Goal: Information Seeking & Learning: Learn about a topic

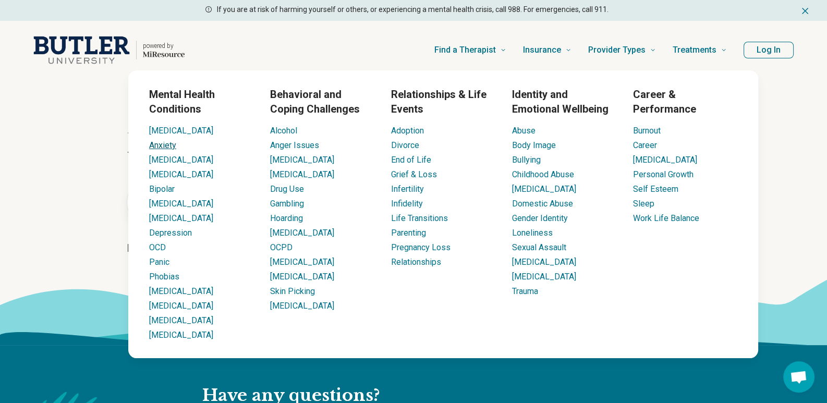
click at [169, 142] on link "Anxiety" at bounding box center [162, 145] width 27 height 10
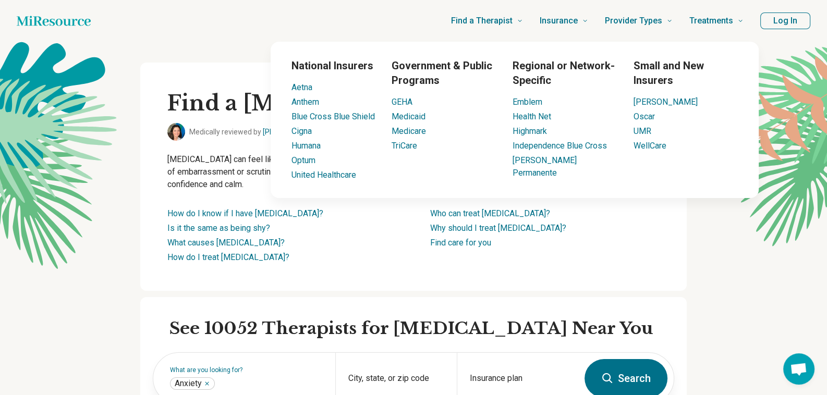
scroll to position [52, 0]
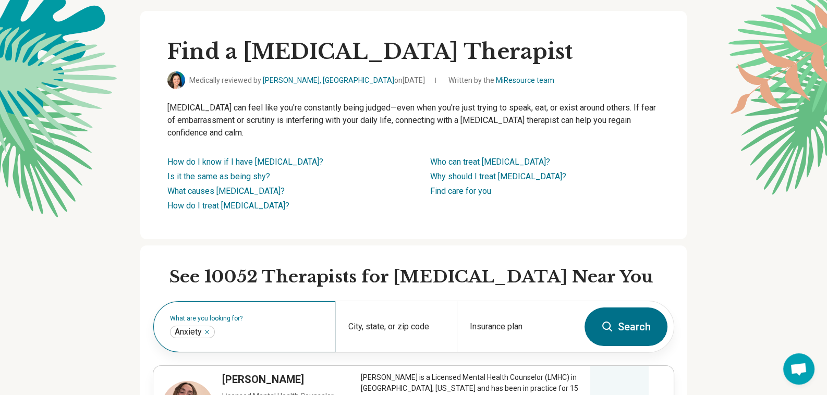
click at [240, 318] on label "What are you looking for?" at bounding box center [246, 319] width 153 height 6
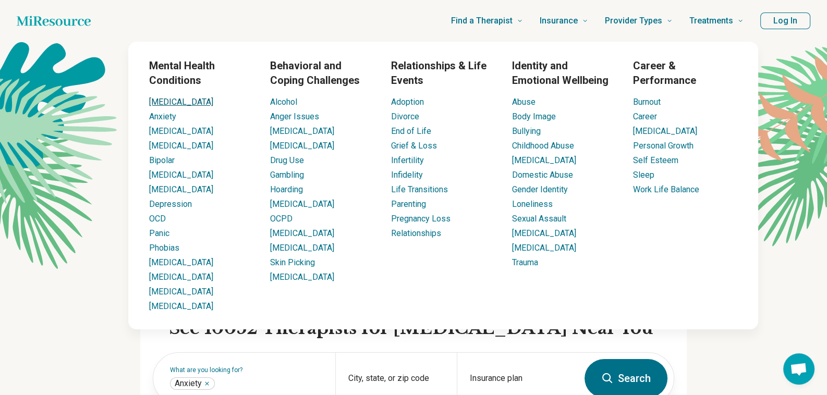
click at [157, 101] on link "[MEDICAL_DATA]" at bounding box center [181, 102] width 64 height 10
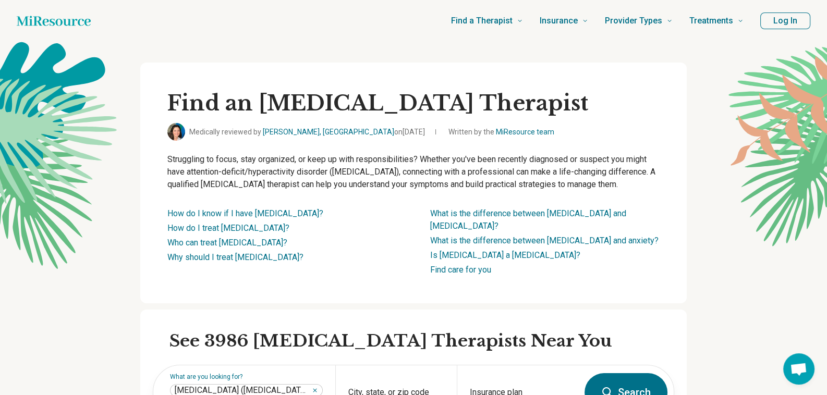
scroll to position [104, 0]
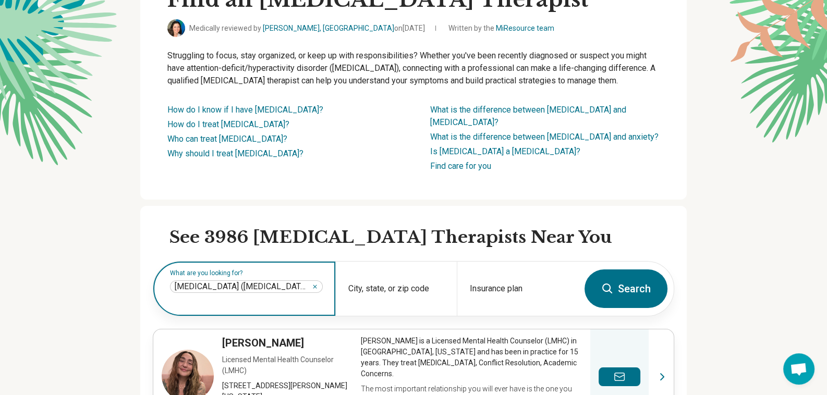
click at [318, 284] on icon "Remove" at bounding box center [315, 287] width 6 height 6
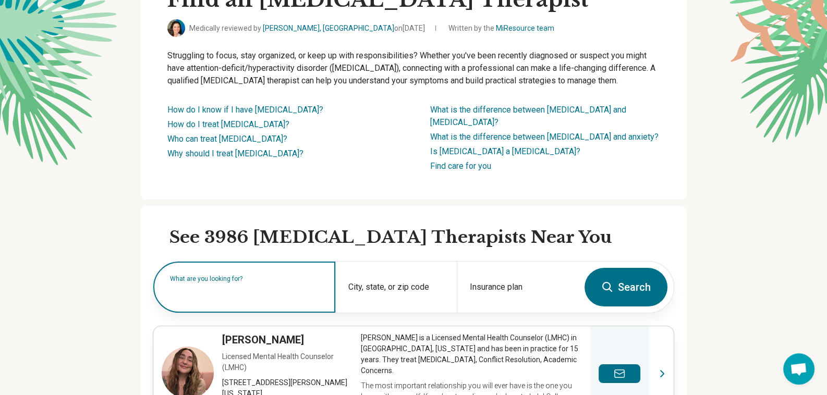
scroll to position [0, 0]
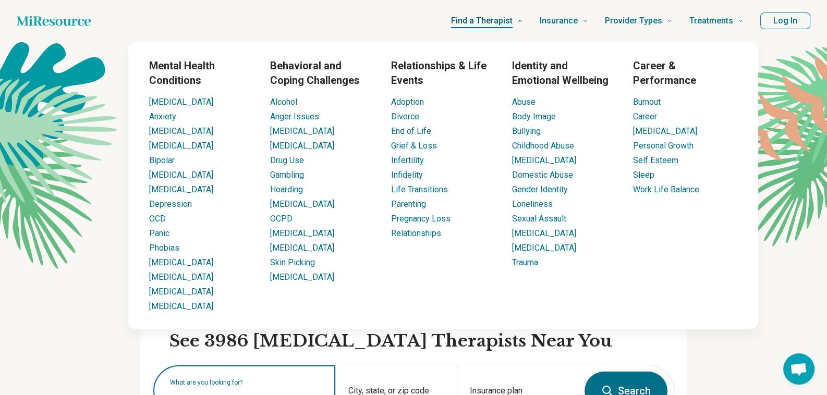
click at [506, 20] on span "Find a Therapist" at bounding box center [482, 21] width 62 height 15
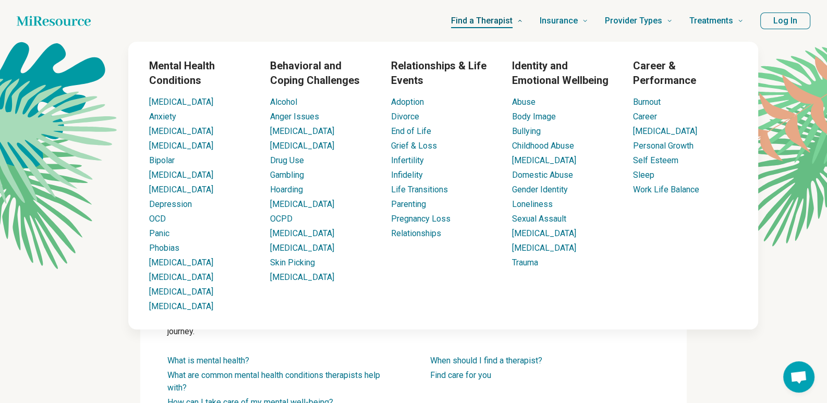
click at [501, 28] on link "Find a Therapist" at bounding box center [487, 21] width 72 height 42
click at [166, 119] on link "Anxiety" at bounding box center [162, 117] width 27 height 10
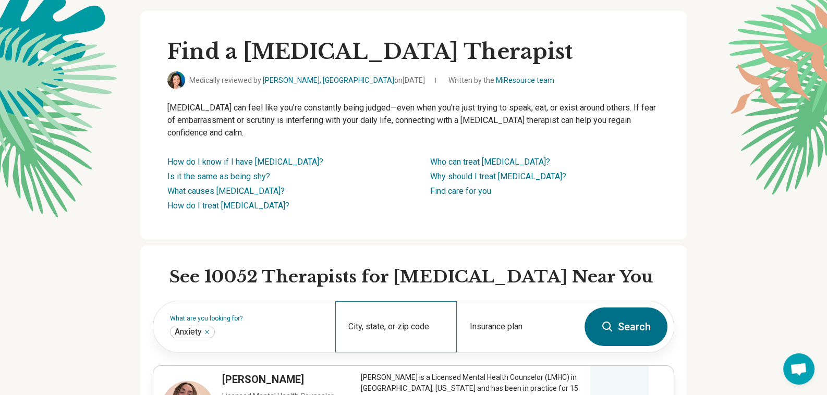
click at [413, 328] on div "City, state, or zip code" at bounding box center [396, 326] width 122 height 51
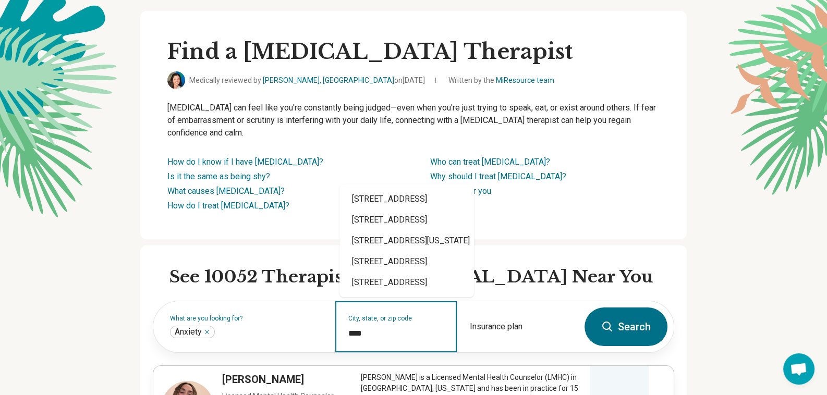
type input "*****"
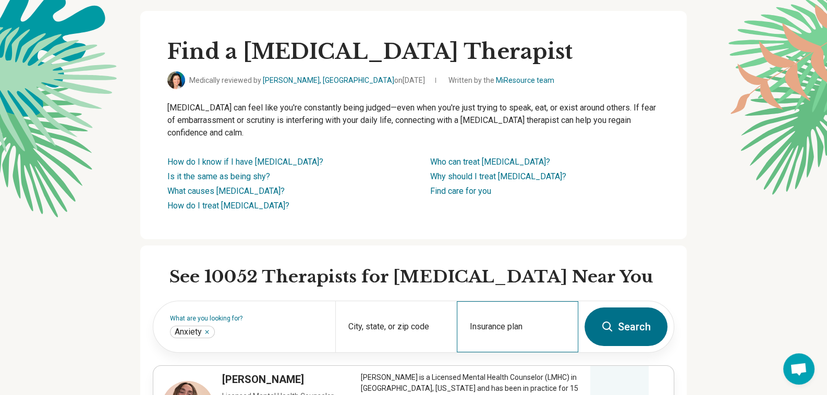
click at [503, 318] on div "Insurance plan" at bounding box center [518, 326] width 122 height 51
click at [622, 269] on h2 "See 10052 Therapists for [MEDICAL_DATA] Near You" at bounding box center [421, 277] width 505 height 22
click at [618, 322] on button "Search" at bounding box center [626, 327] width 83 height 39
click at [402, 320] on div "City, state, or zip code" at bounding box center [396, 326] width 122 height 51
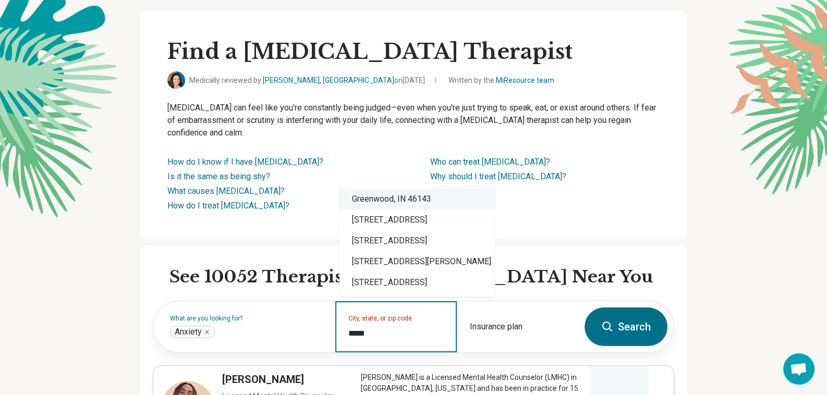
click at [378, 200] on div "Greenwood, IN 46143" at bounding box center [417, 199] width 156 height 21
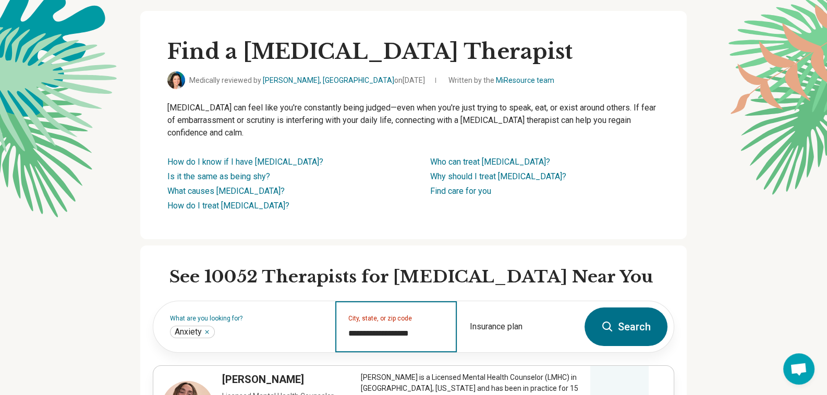
type input "**********"
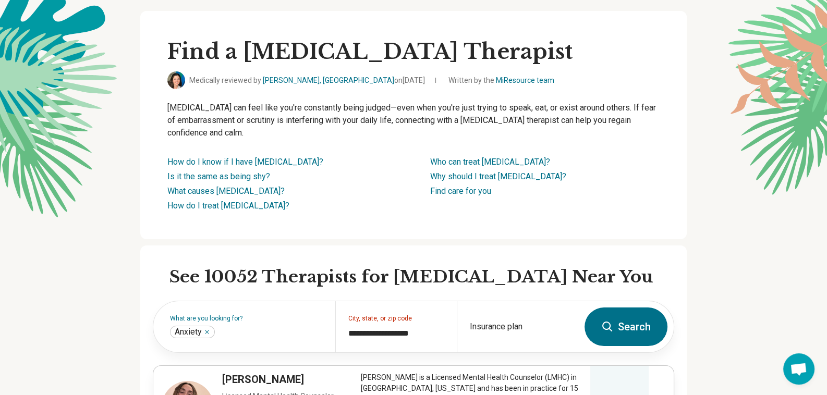
click at [622, 326] on button "Search" at bounding box center [626, 327] width 83 height 39
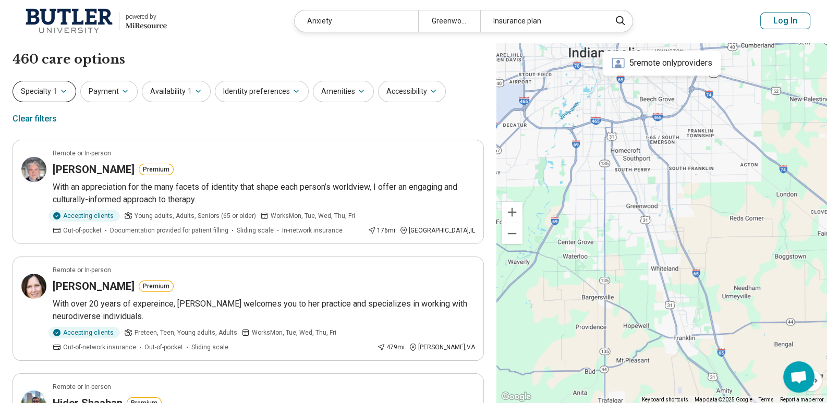
click at [60, 91] on icon "button" at bounding box center [63, 91] width 8 height 8
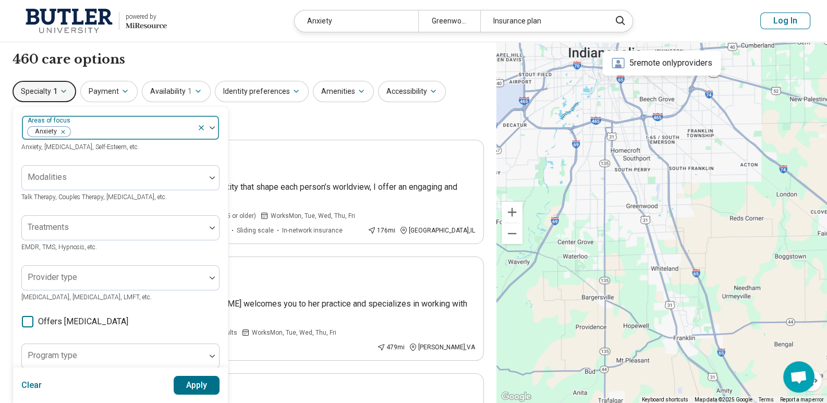
click at [211, 128] on img at bounding box center [212, 127] width 5 height 3
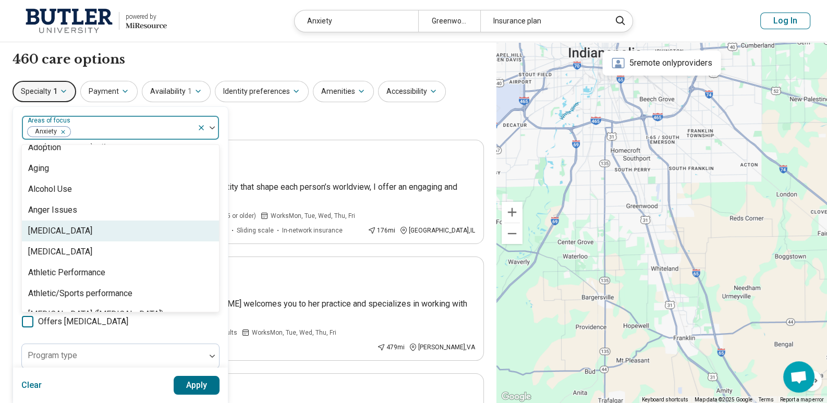
scroll to position [104, 0]
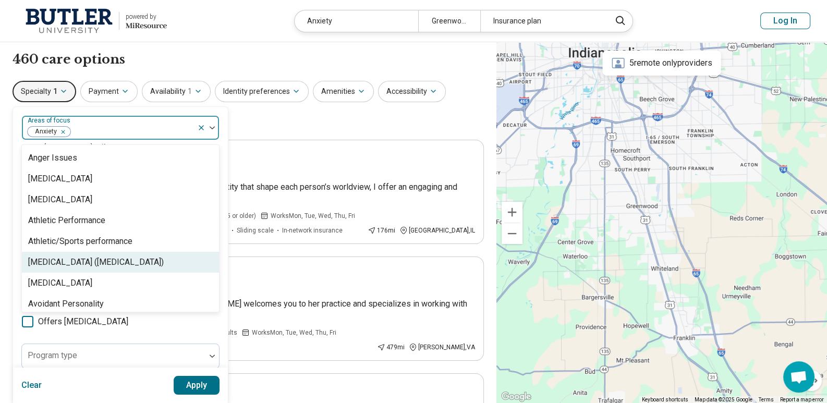
click at [138, 261] on div "[MEDICAL_DATA] ([MEDICAL_DATA])" at bounding box center [96, 262] width 136 height 13
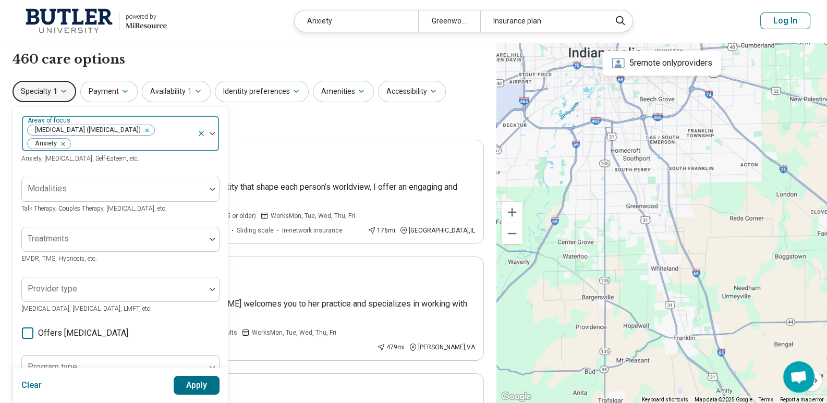
click at [213, 133] on img at bounding box center [212, 133] width 5 height 3
click at [212, 130] on div at bounding box center [208, 133] width 22 height 35
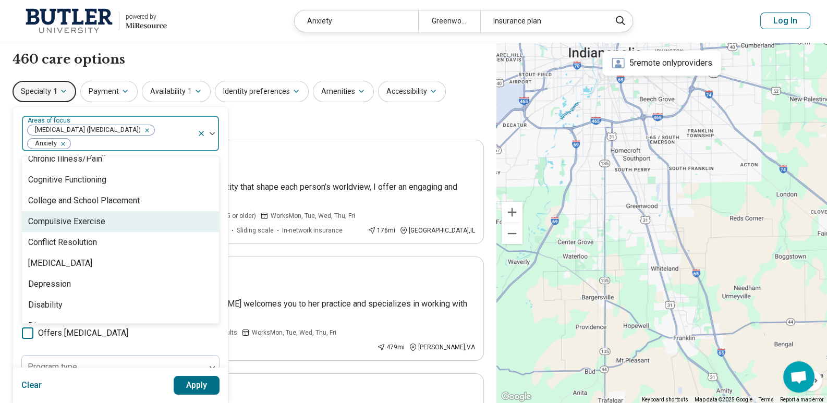
scroll to position [521, 0]
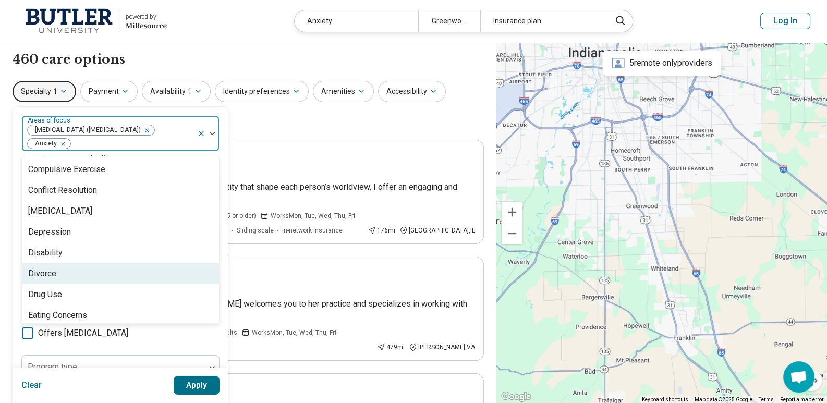
click at [130, 263] on div "Divorce" at bounding box center [120, 273] width 197 height 21
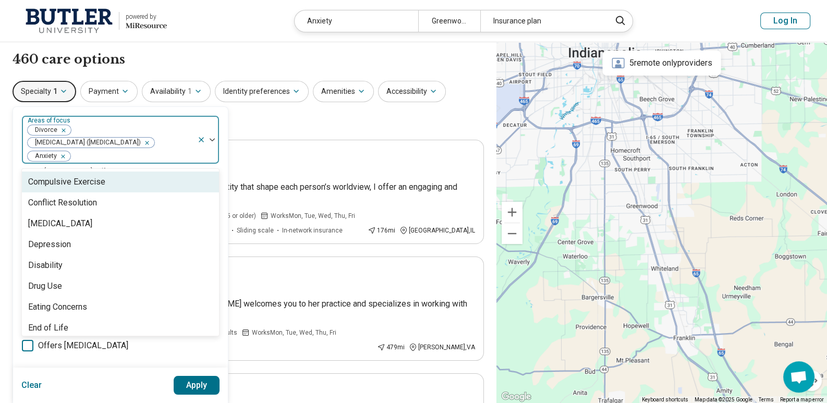
click at [231, 127] on div "Specialty 1 option Divorce, selected. 97 results available. Use Up and Down to …" at bounding box center [248, 106] width 471 height 51
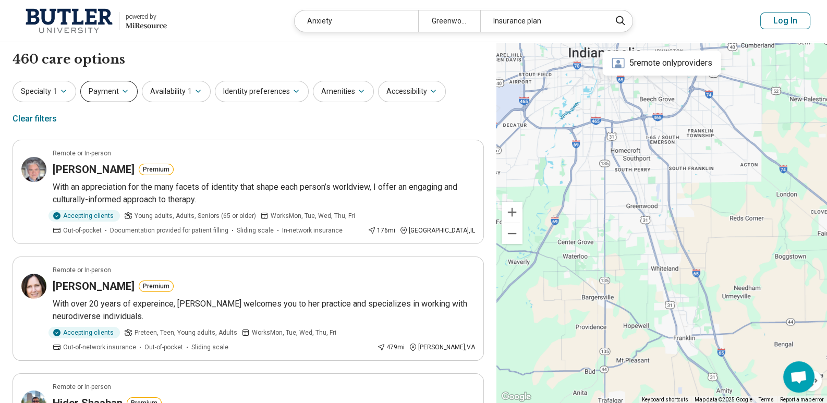
click at [125, 91] on icon "button" at bounding box center [125, 91] width 8 height 8
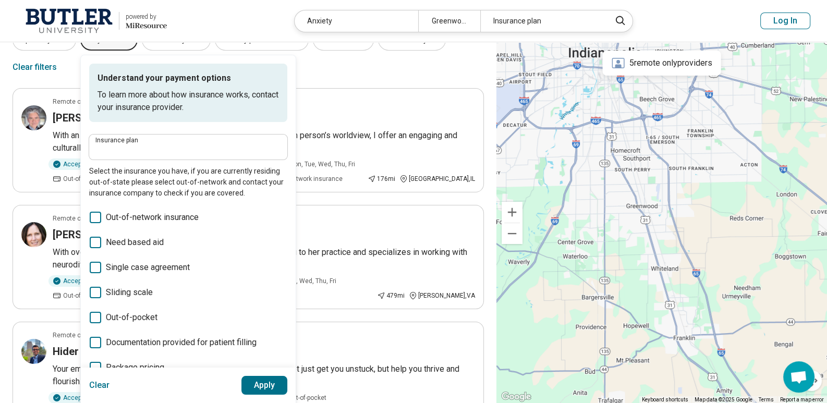
scroll to position [104, 0]
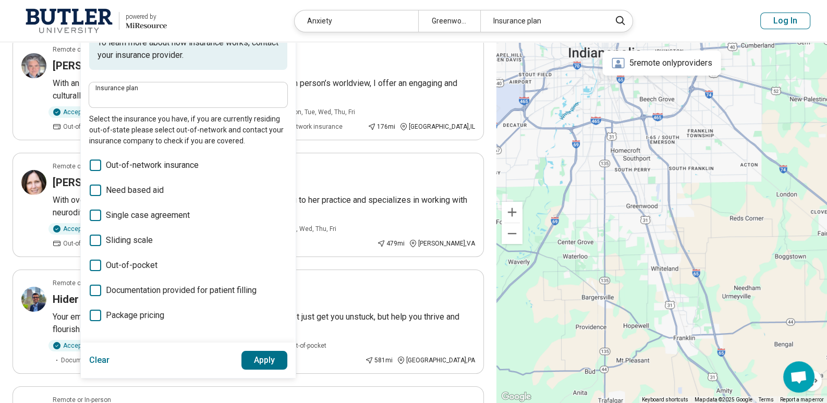
click at [96, 265] on icon at bounding box center [95, 265] width 11 height 11
click at [250, 361] on button "Apply" at bounding box center [264, 360] width 46 height 19
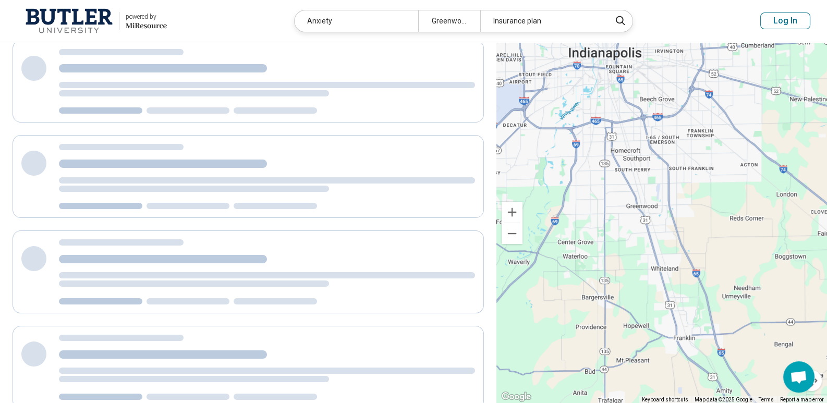
scroll to position [0, 0]
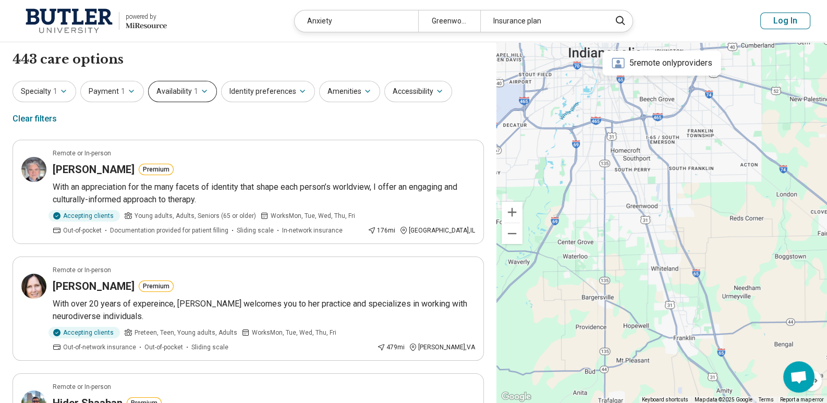
click at [200, 93] on icon "button" at bounding box center [204, 91] width 8 height 8
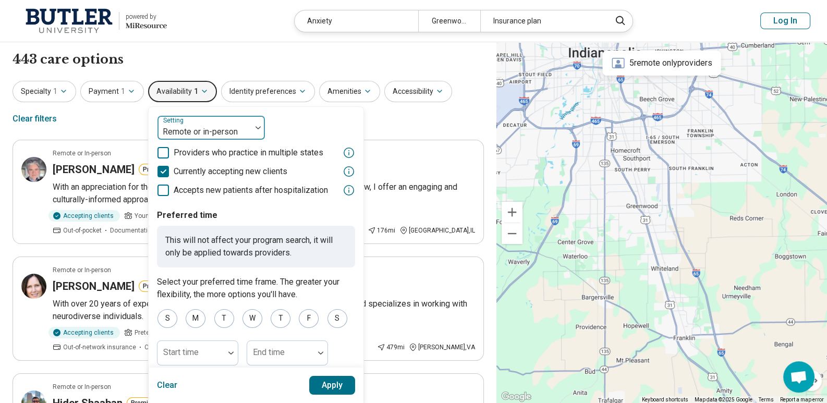
click at [251, 127] on div at bounding box center [258, 127] width 14 height 3
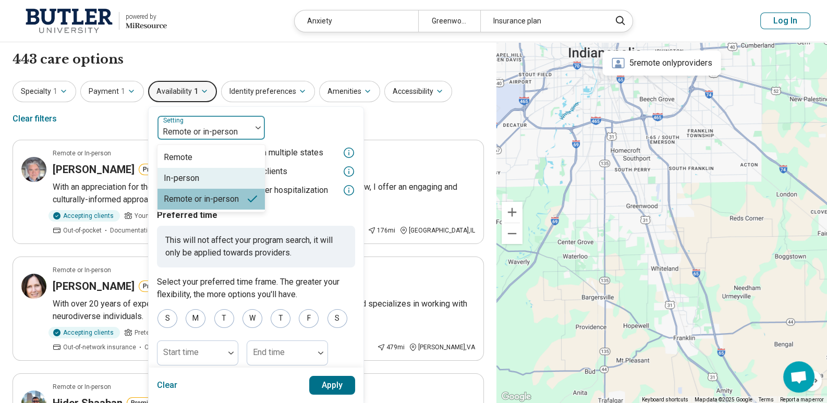
click at [211, 170] on div "In-person" at bounding box center [210, 178] width 107 height 21
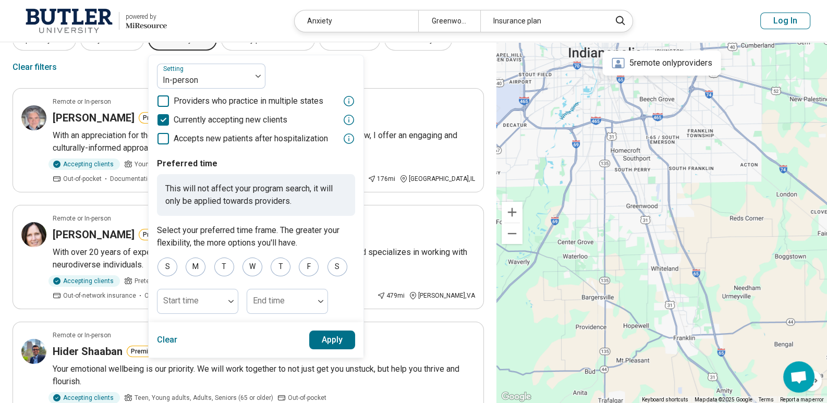
scroll to position [104, 0]
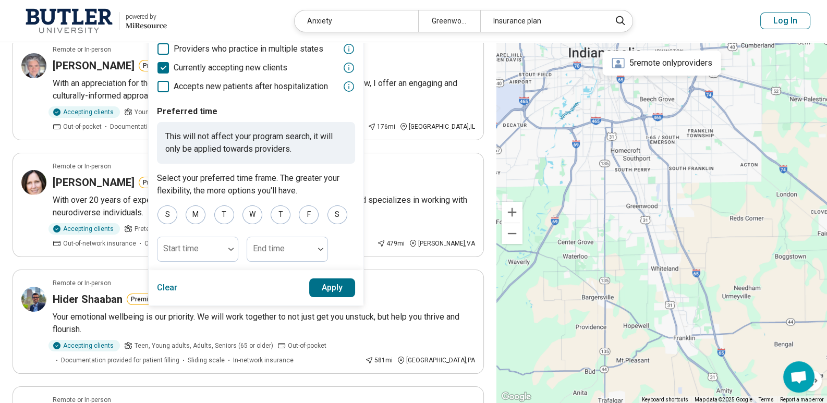
click at [331, 290] on button "Apply" at bounding box center [332, 287] width 46 height 19
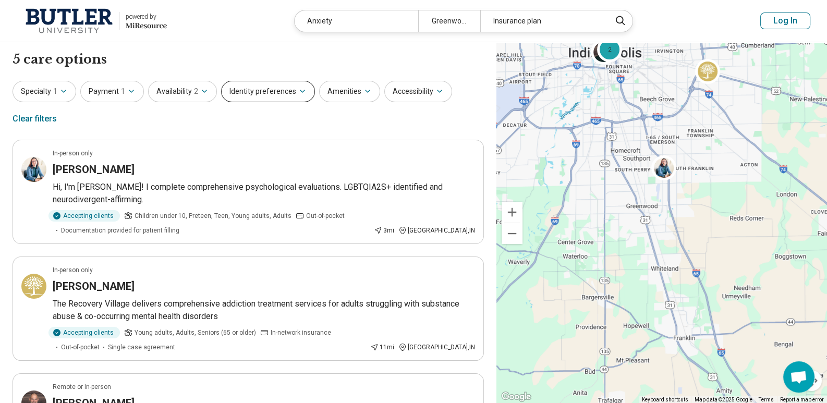
click at [251, 91] on button "Identity preferences" at bounding box center [268, 91] width 94 height 21
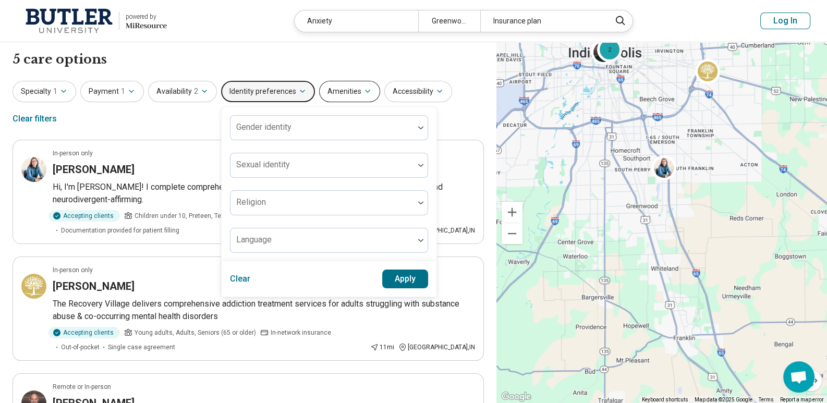
click at [347, 90] on button "Amenities" at bounding box center [349, 91] width 61 height 21
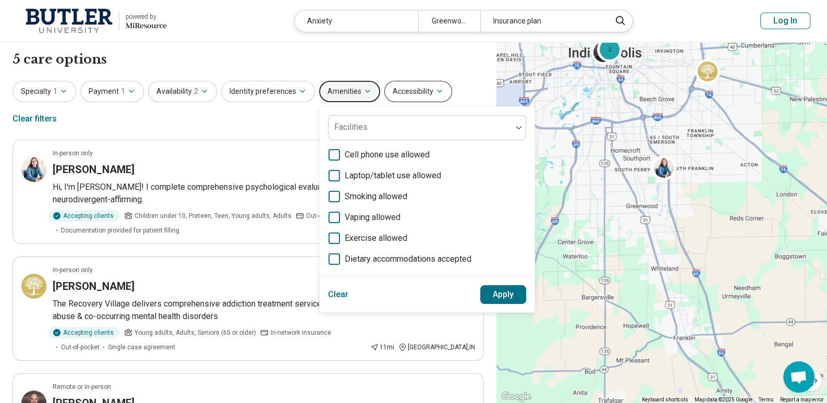
click at [420, 84] on button "Accessibility" at bounding box center [418, 91] width 68 height 21
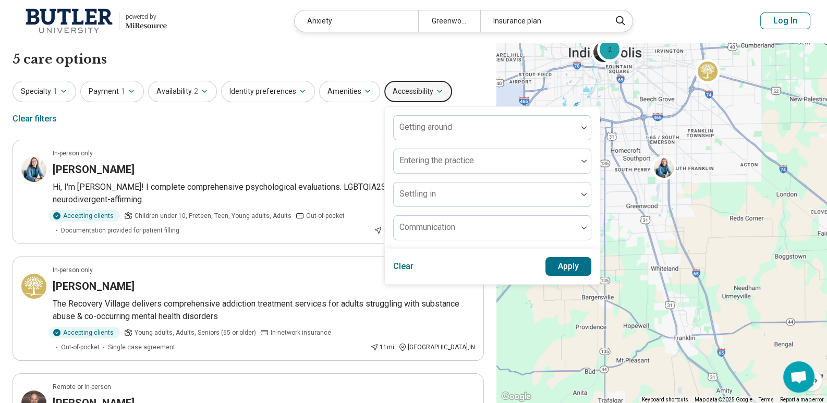
click at [377, 58] on div "5 care options 5 care option s" at bounding box center [248, 60] width 471 height 18
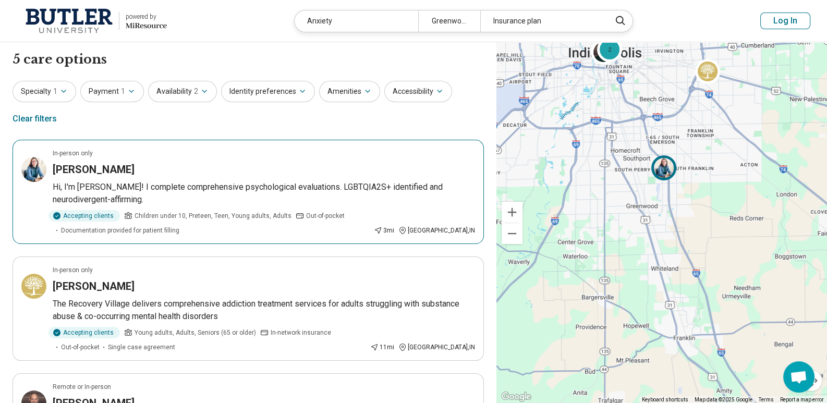
click at [91, 167] on h3 "[PERSON_NAME]" at bounding box center [94, 169] width 82 height 15
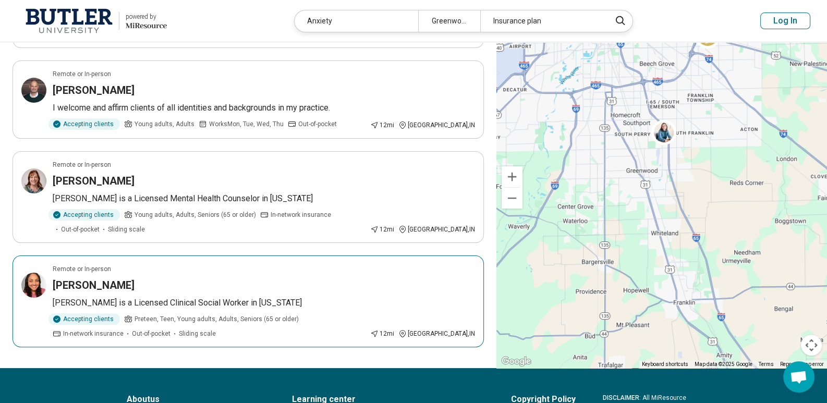
scroll to position [365, 0]
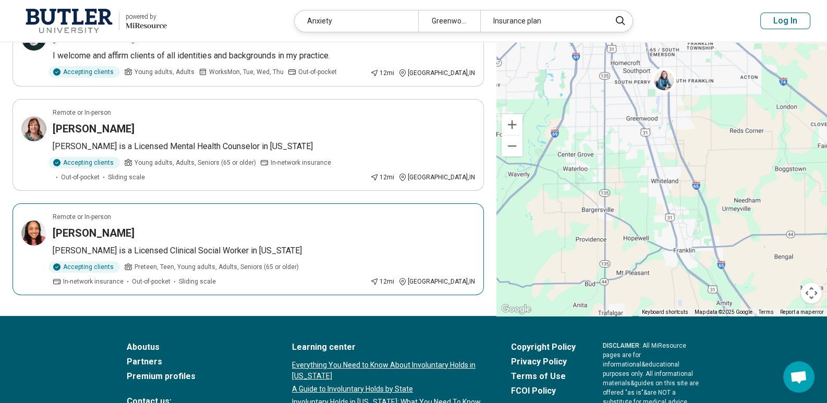
click at [73, 228] on h3 "[PERSON_NAME]" at bounding box center [94, 233] width 82 height 15
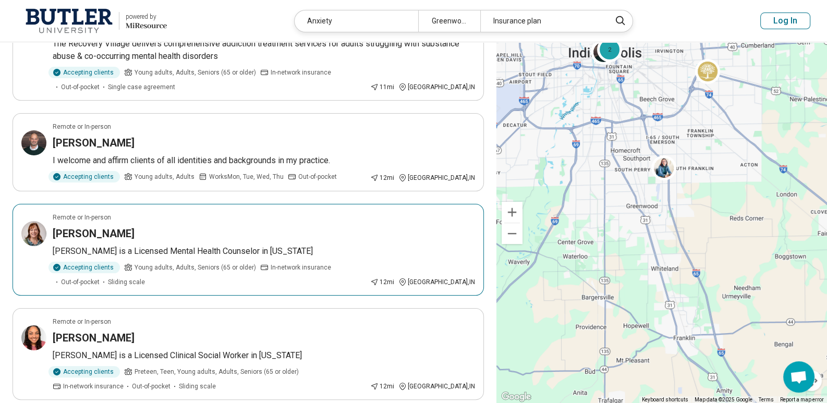
scroll to position [0, 0]
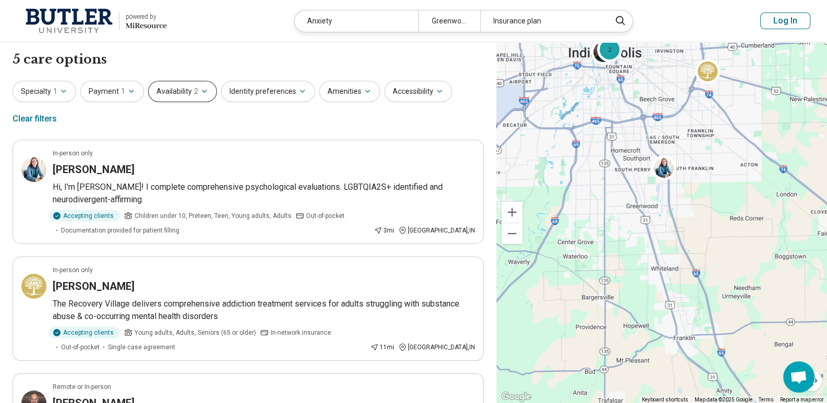
click at [187, 88] on button "Availability 2" at bounding box center [182, 91] width 69 height 21
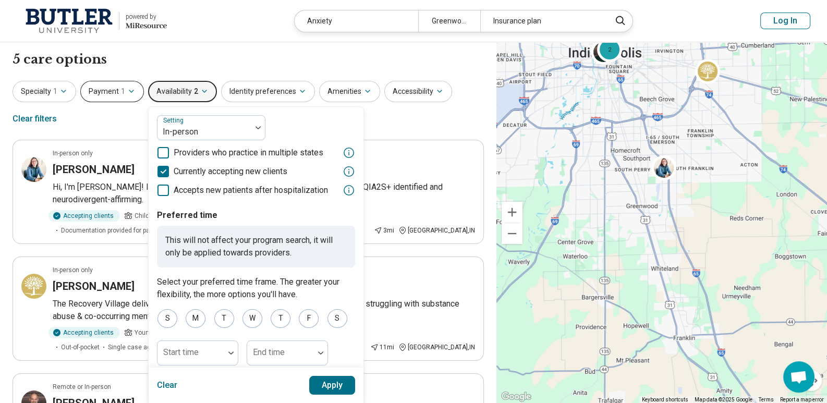
click at [111, 89] on button "Payment 1" at bounding box center [112, 91] width 64 height 21
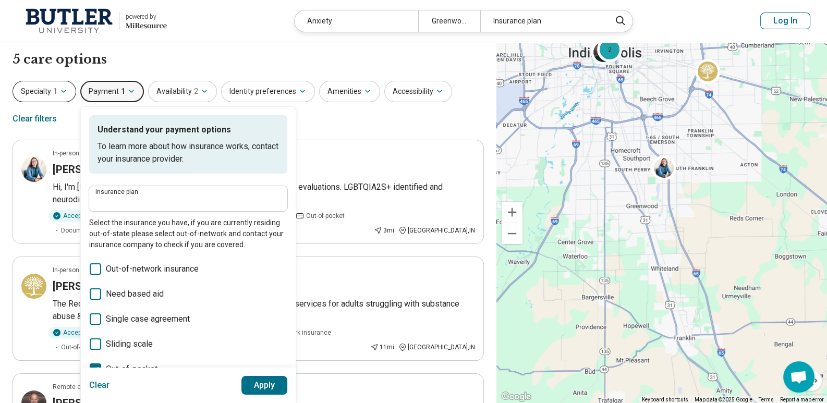
click at [63, 92] on icon "button" at bounding box center [64, 91] width 4 height 2
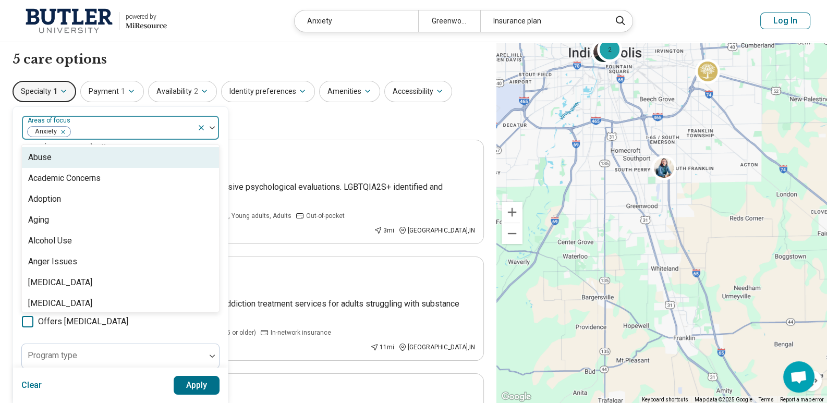
click at [212, 127] on img at bounding box center [212, 127] width 5 height 3
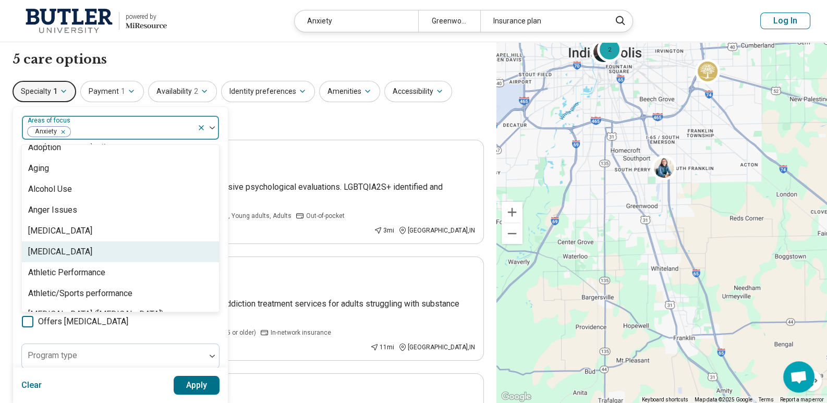
scroll to position [104, 0]
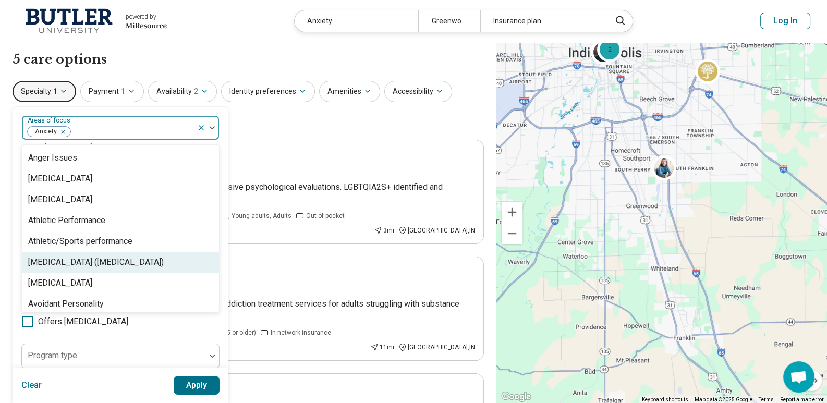
click at [94, 256] on div "[MEDICAL_DATA] ([MEDICAL_DATA])" at bounding box center [96, 262] width 136 height 13
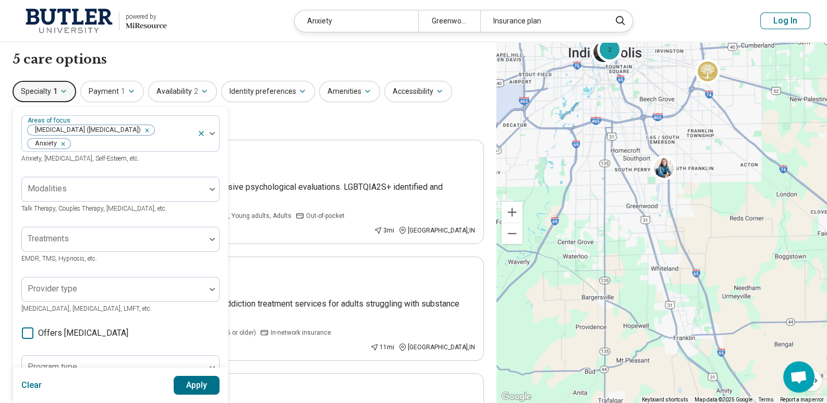
click at [181, 383] on button "Apply" at bounding box center [197, 385] width 46 height 19
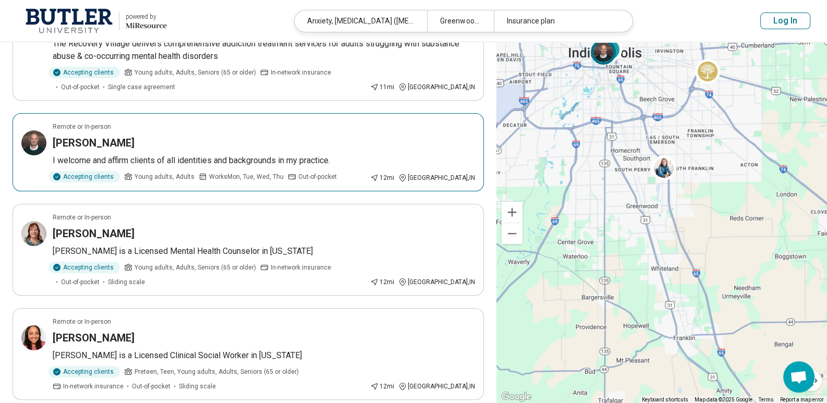
scroll to position [208, 0]
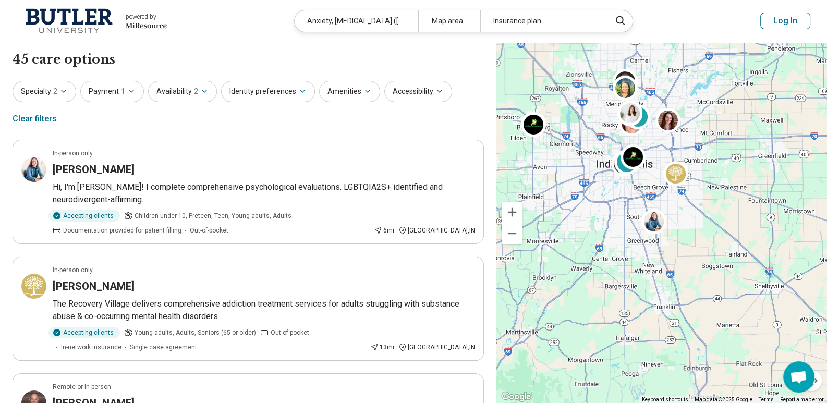
drag, startPoint x: 616, startPoint y: 140, endPoint x: 616, endPoint y: 187, distance: 47.5
click at [616, 187] on div "2 8 3" at bounding box center [661, 222] width 331 height 361
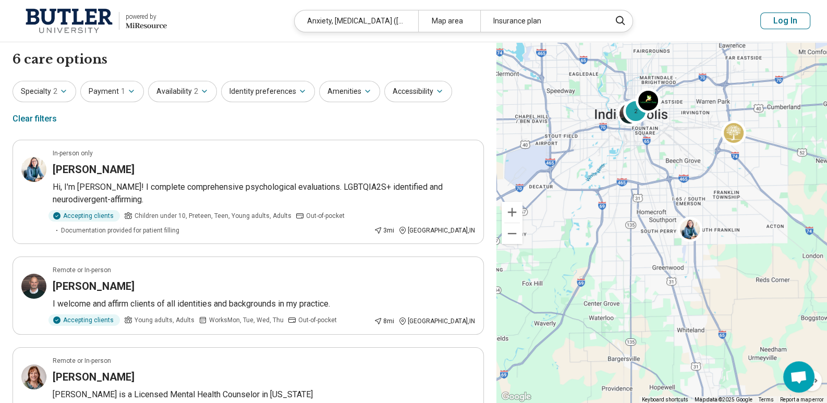
drag, startPoint x: 649, startPoint y: 190, endPoint x: 619, endPoint y: 200, distance: 31.8
click at [619, 200] on div "2" at bounding box center [661, 222] width 331 height 361
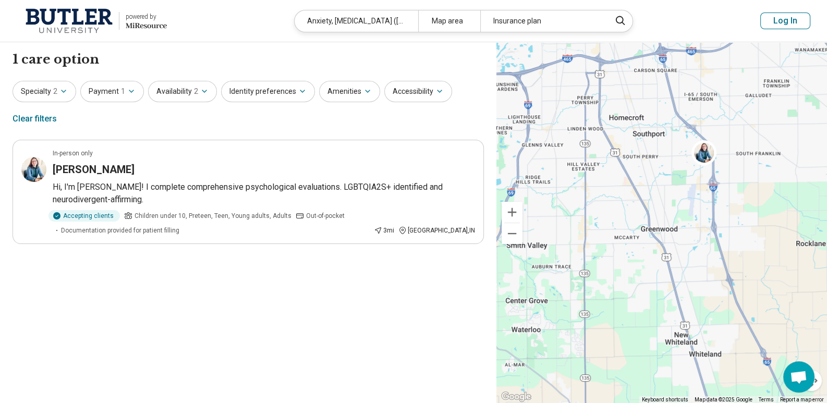
drag, startPoint x: 683, startPoint y: 247, endPoint x: 630, endPoint y: 143, distance: 116.4
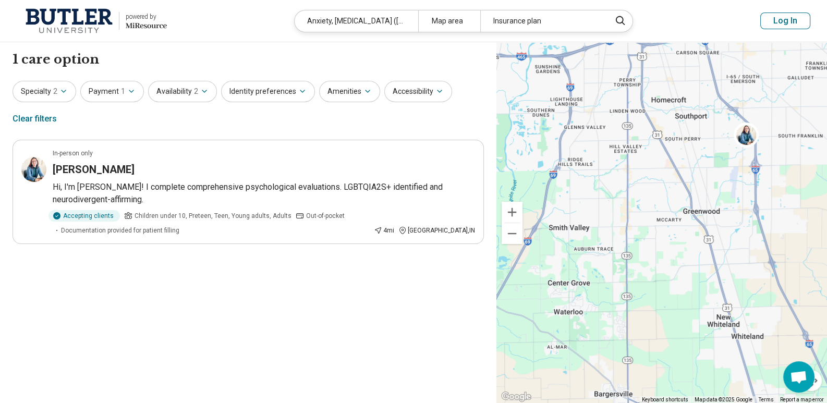
drag, startPoint x: 674, startPoint y: 167, endPoint x: 671, endPoint y: 191, distance: 24.2
click at [671, 191] on div at bounding box center [661, 222] width 331 height 361
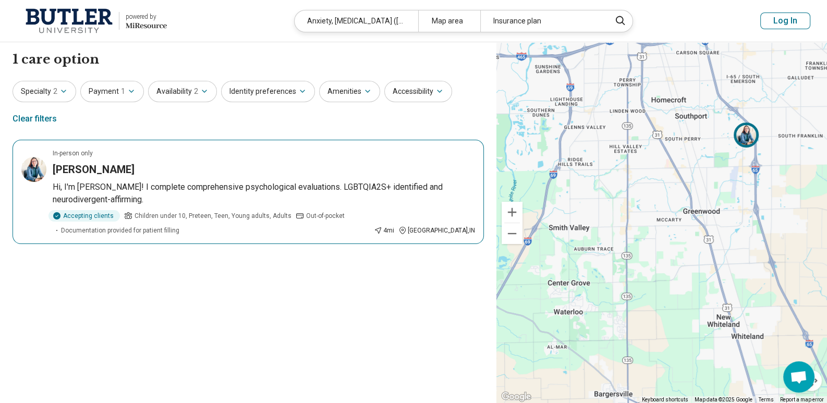
click at [101, 181] on p "Hi, I'm [PERSON_NAME]! I complete comprehensive psychological evaluations. LGBT…" at bounding box center [264, 193] width 422 height 25
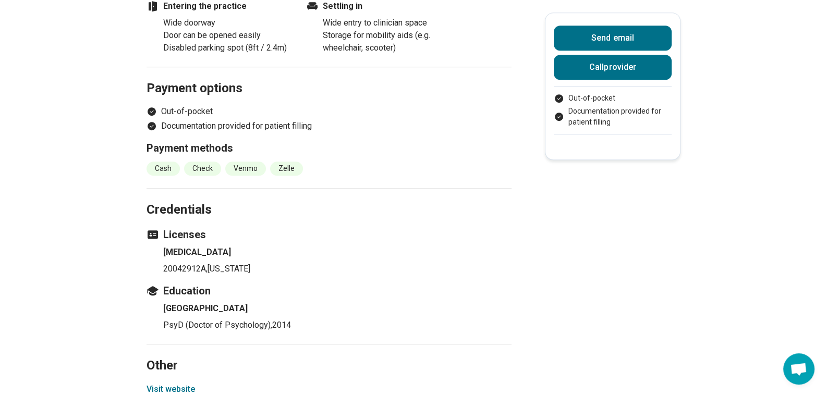
scroll to position [990, 0]
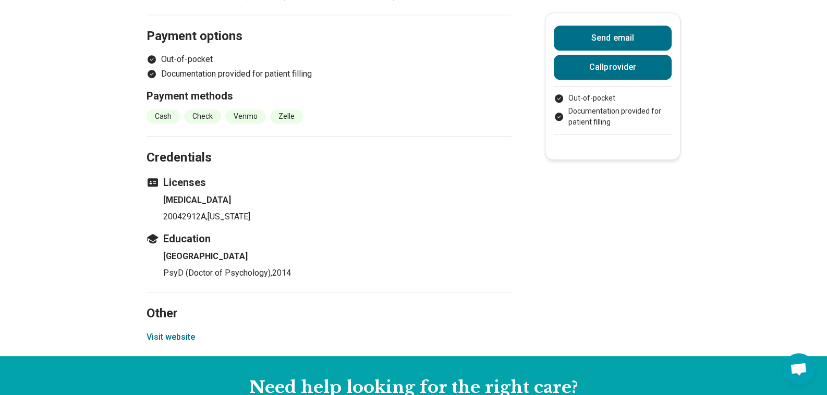
click at [168, 333] on button "Visit website" at bounding box center [171, 337] width 48 height 13
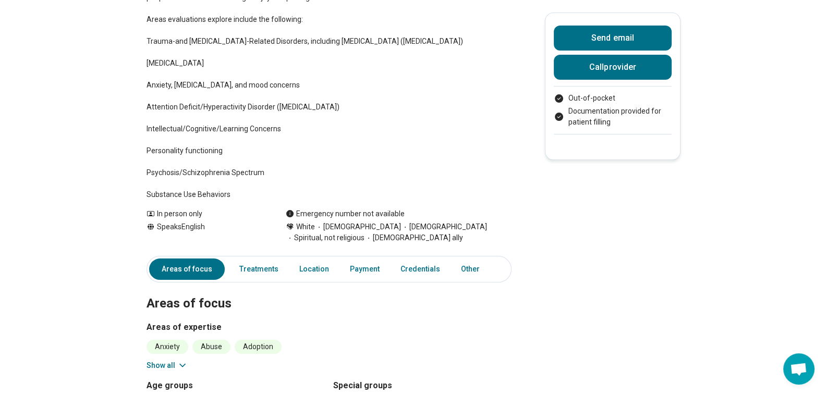
scroll to position [0, 0]
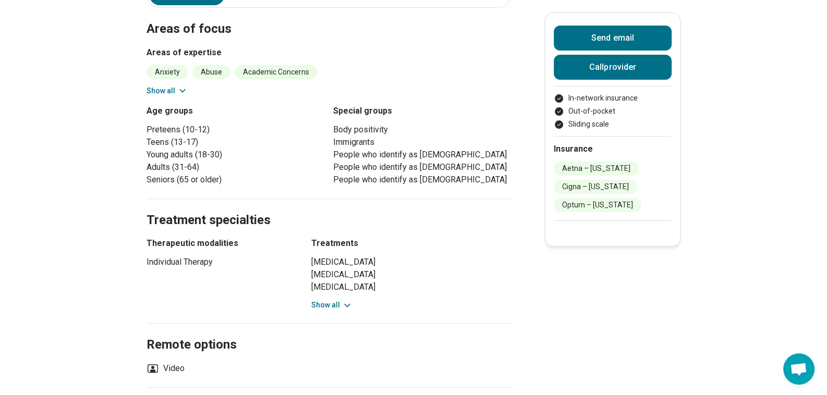
scroll to position [313, 0]
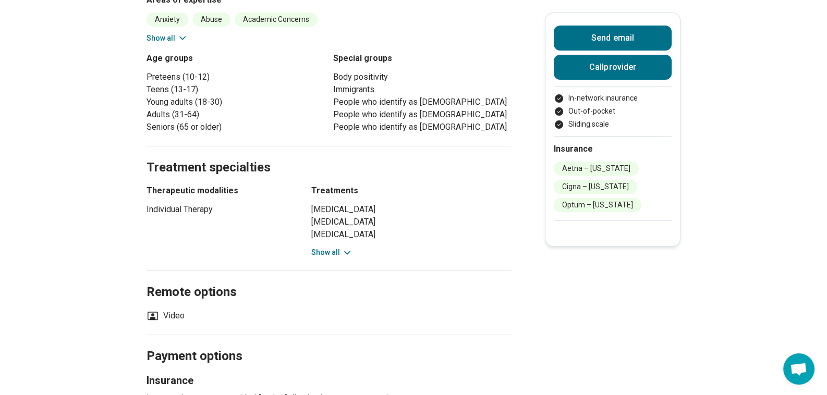
click at [339, 247] on button "Show all" at bounding box center [331, 252] width 41 height 11
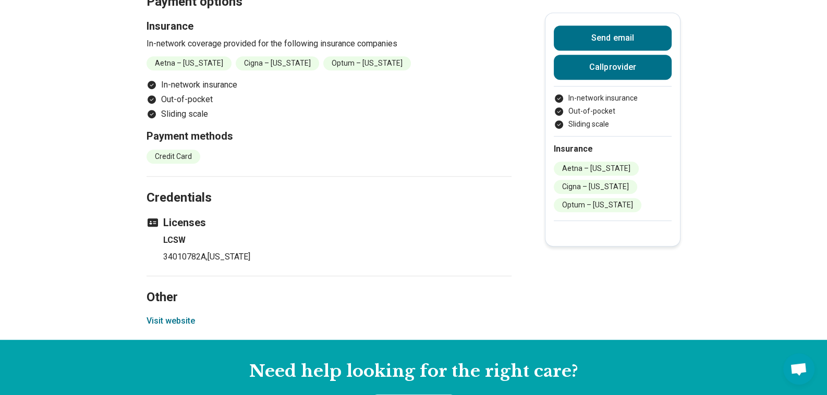
scroll to position [782, 0]
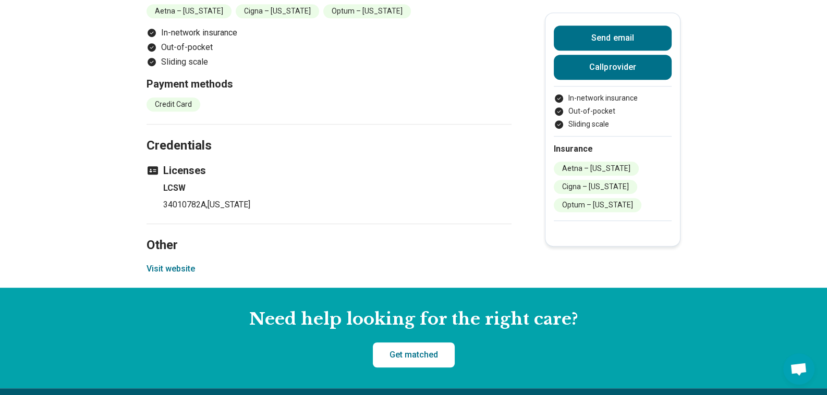
click at [184, 263] on button "Visit website" at bounding box center [171, 269] width 48 height 13
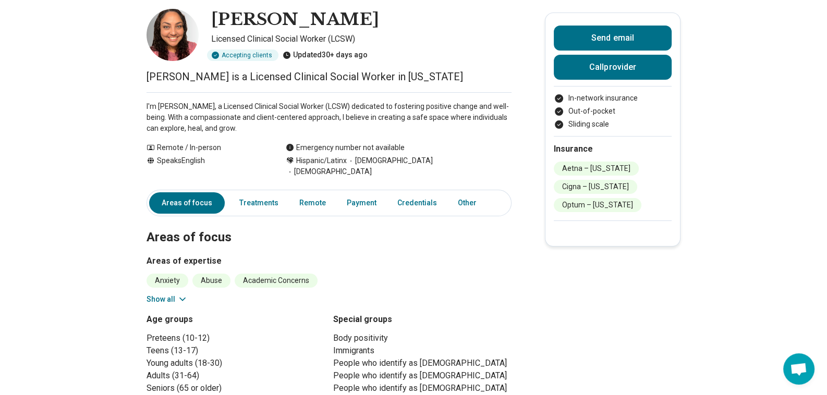
scroll to position [0, 0]
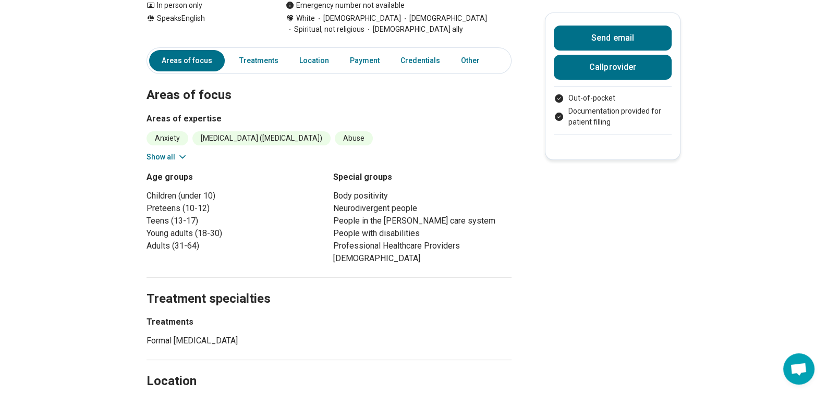
scroll to position [365, 0]
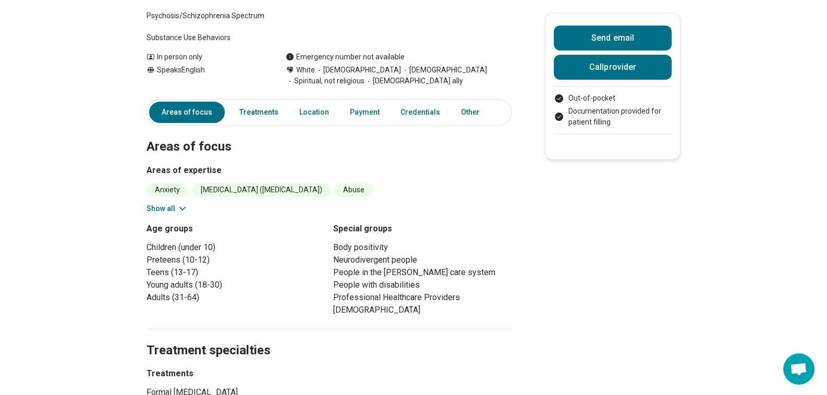
click at [261, 110] on link "Treatments" at bounding box center [259, 112] width 52 height 21
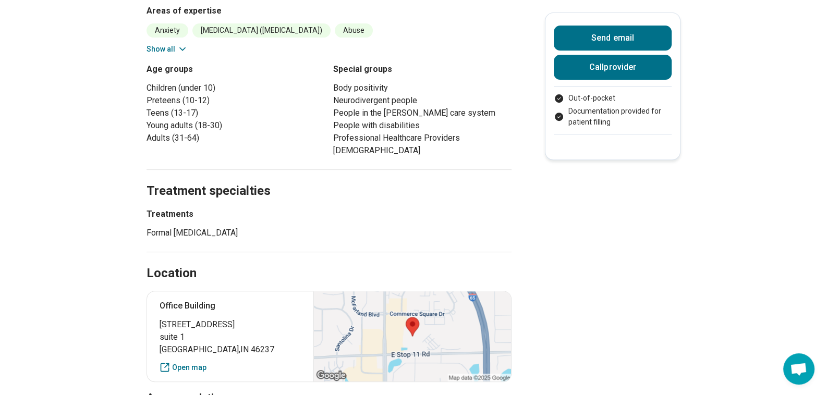
scroll to position [368, 0]
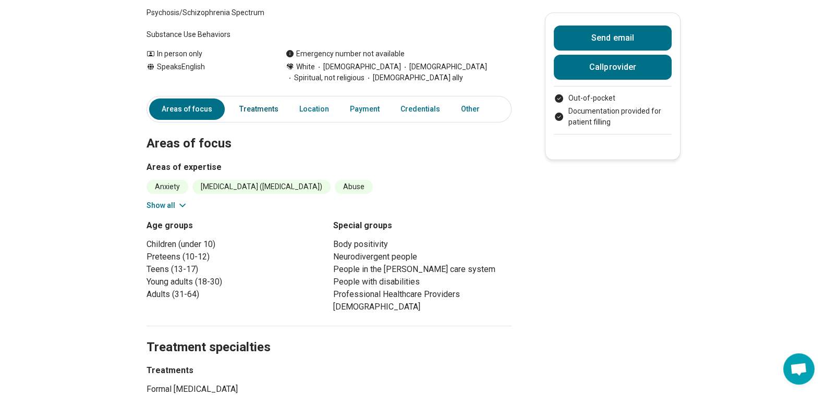
click at [266, 110] on link "Treatments" at bounding box center [259, 109] width 52 height 21
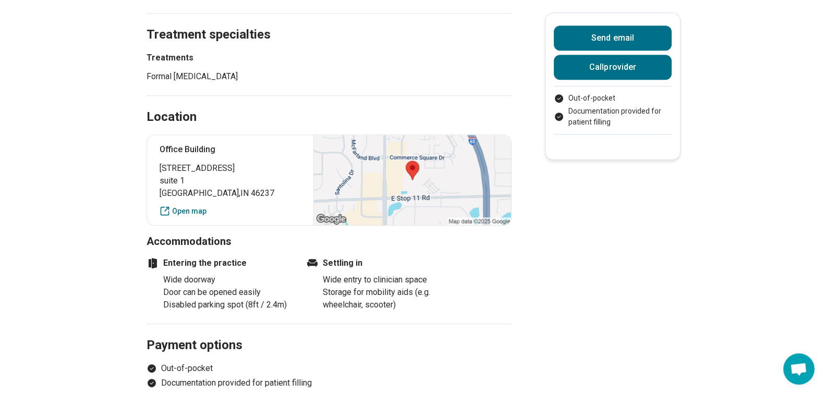
scroll to position [420, 0]
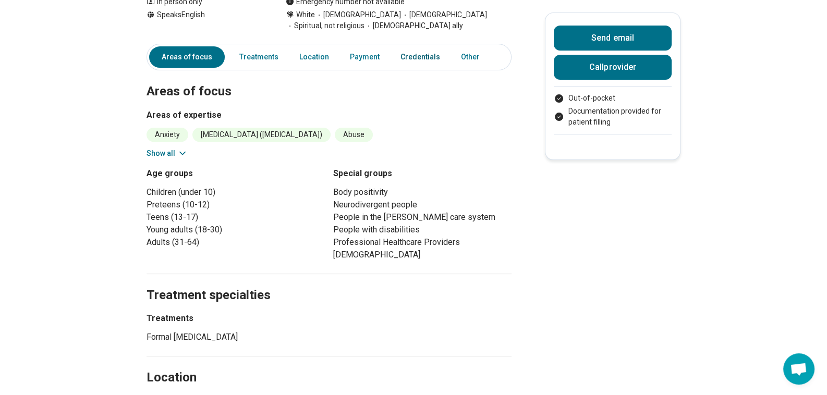
click at [417, 53] on link "Credentials" at bounding box center [420, 56] width 52 height 21
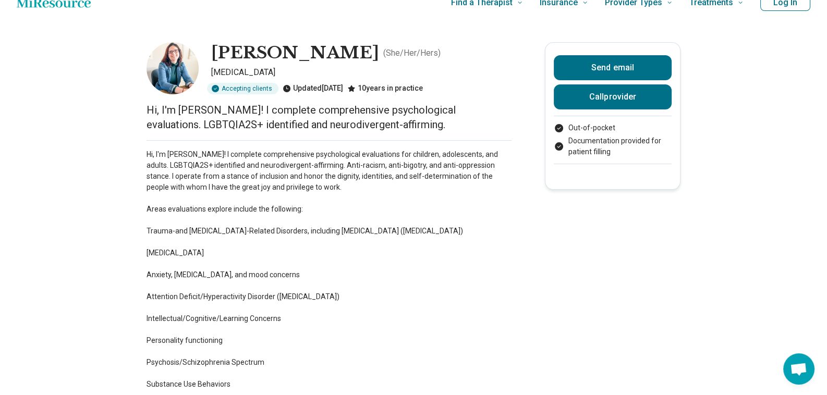
scroll to position [227, 0]
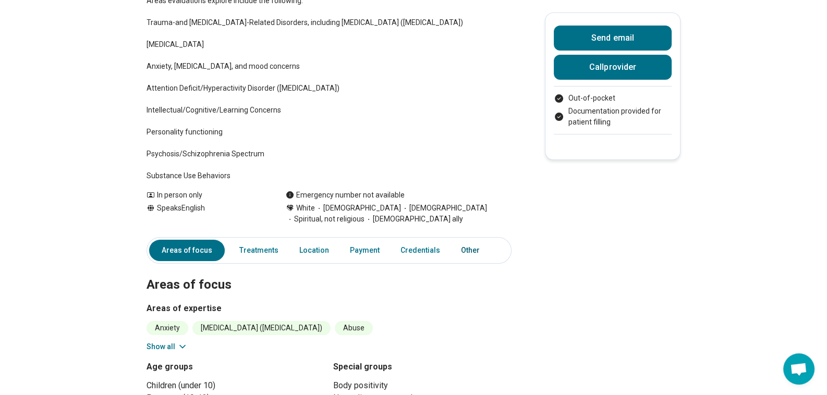
click at [465, 252] on link "Other" at bounding box center [474, 250] width 38 height 21
